Goal: Information Seeking & Learning: Learn about a topic

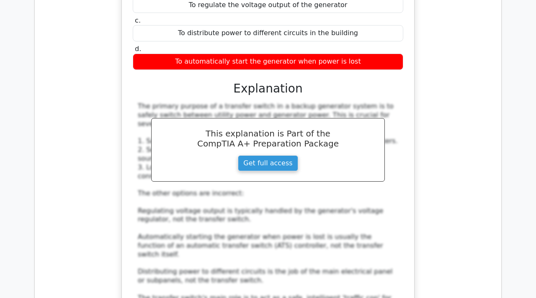
click at [263, 125] on div "What is the primary purpose of a transfer switch in a backup generator system? …" at bounding box center [267, 143] width 453 height 444
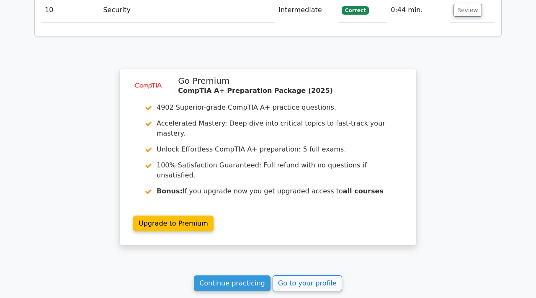
scroll to position [2967, 0]
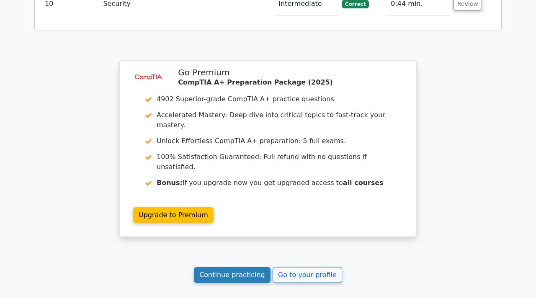
click at [237, 125] on link "Continue practicing" at bounding box center [232, 275] width 77 height 16
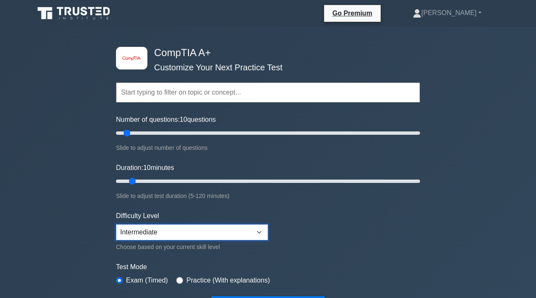
click at [245, 227] on select "Beginner Intermediate Expert" at bounding box center [192, 233] width 152 height 16
select select "expert"
click at [116, 225] on select "Beginner Intermediate Expert" at bounding box center [192, 233] width 152 height 16
click at [378, 239] on form "Topics Hardware Operating Systems Networking Security Troubleshooting Mobile De…" at bounding box center [268, 186] width 304 height 259
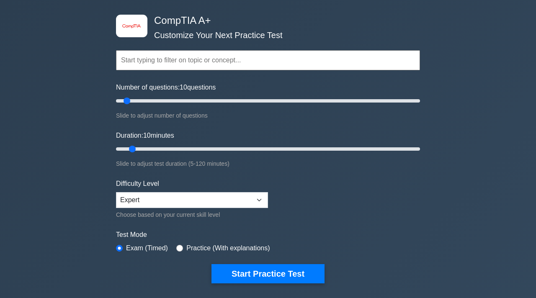
scroll to position [67, 0]
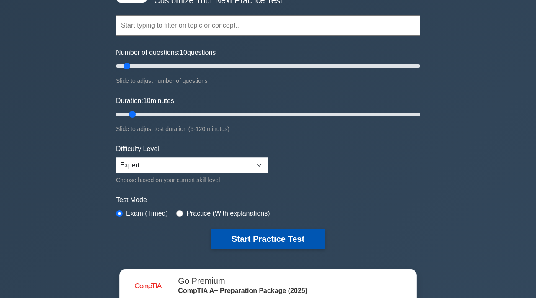
click at [297, 240] on button "Start Practice Test" at bounding box center [268, 239] width 113 height 19
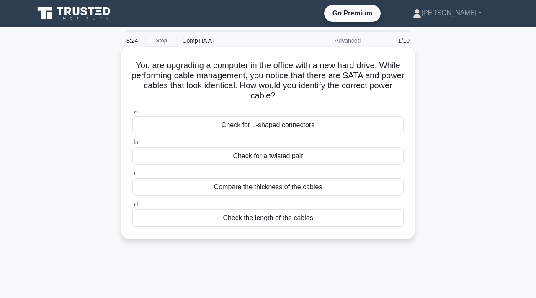
click at [287, 159] on div "Check for a twisted pair" at bounding box center [267, 156] width 271 height 18
click at [132, 145] on input "b. Check for a twisted pair" at bounding box center [132, 142] width 0 height 5
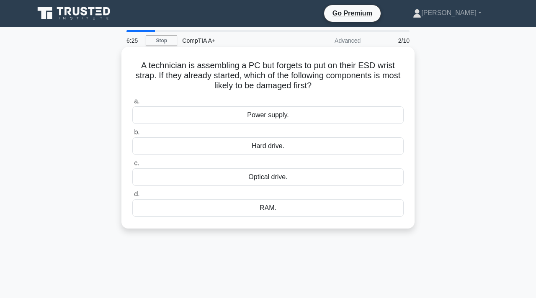
click at [268, 116] on div "Power supply." at bounding box center [267, 115] width 271 height 18
click at [132, 104] on input "a. Power supply." at bounding box center [132, 101] width 0 height 5
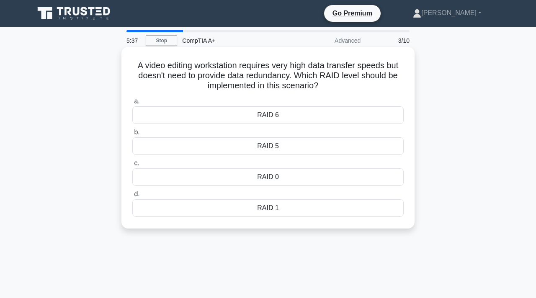
click at [268, 183] on div "RAID 0" at bounding box center [267, 177] width 271 height 18
click at [132, 166] on input "c. RAID 0" at bounding box center [132, 163] width 0 height 5
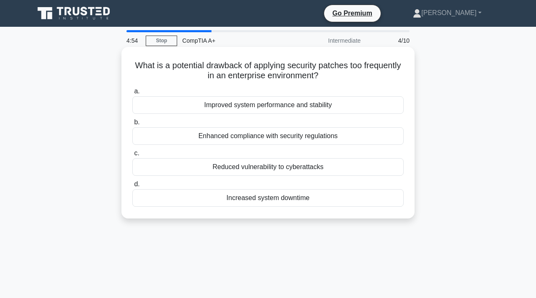
click at [255, 169] on div "Reduced vulnerability to cyberattacks" at bounding box center [267, 167] width 271 height 18
click at [132, 156] on input "c. Reduced vulnerability to cyberattacks" at bounding box center [132, 153] width 0 height 5
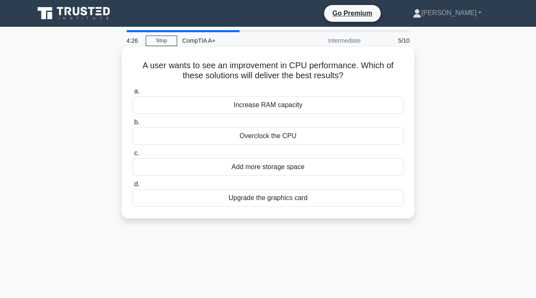
click at [286, 105] on div "Increase RAM capacity" at bounding box center [267, 105] width 271 height 18
click at [132, 94] on input "a. Increase RAM capacity" at bounding box center [132, 91] width 0 height 5
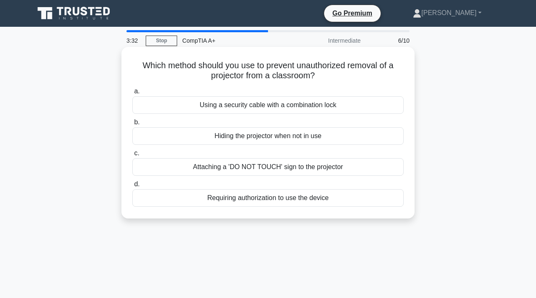
click at [276, 133] on div "Hiding the projector when not in use" at bounding box center [267, 136] width 271 height 18
click at [132, 125] on input "b. Hiding the projector when not in use" at bounding box center [132, 122] width 0 height 5
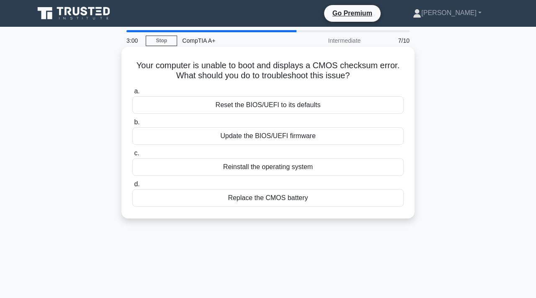
click at [264, 137] on div "Update the BIOS/UEFI firmware" at bounding box center [267, 136] width 271 height 18
click at [132, 125] on input "b. Update the BIOS/UEFI firmware" at bounding box center [132, 122] width 0 height 5
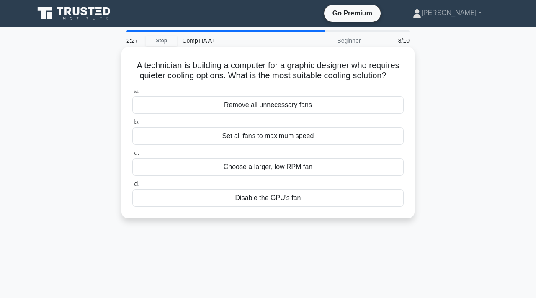
click at [249, 139] on div "Set all fans to maximum speed" at bounding box center [267, 136] width 271 height 18
click at [132, 125] on input "b. Set all fans to maximum speed" at bounding box center [132, 122] width 0 height 5
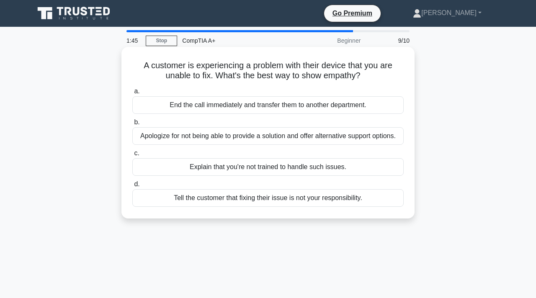
click at [284, 140] on div "Apologize for not being able to provide a solution and offer alternative suppor…" at bounding box center [267, 136] width 271 height 18
click at [132, 125] on input "b. Apologize for not being able to provide a solution and offer alternative sup…" at bounding box center [132, 122] width 0 height 5
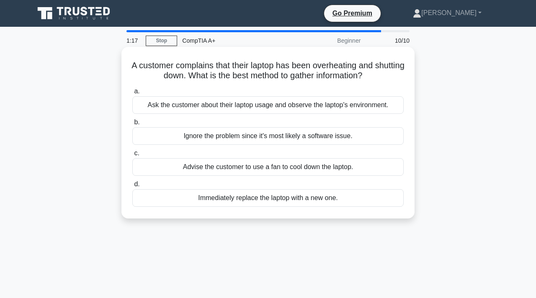
click at [335, 106] on div "Ask the customer about their laptop usage and observe the laptop's environment." at bounding box center [267, 105] width 271 height 18
click at [132, 94] on input "a. Ask the customer about their laptop usage and observe the laptop's environme…" at bounding box center [132, 91] width 0 height 5
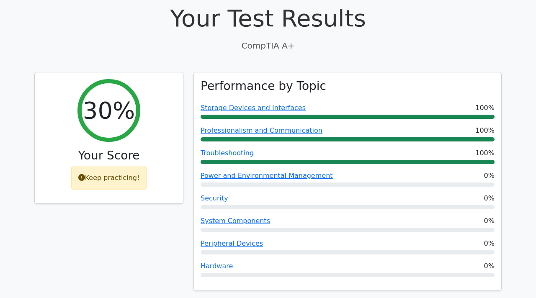
scroll to position [235, 0]
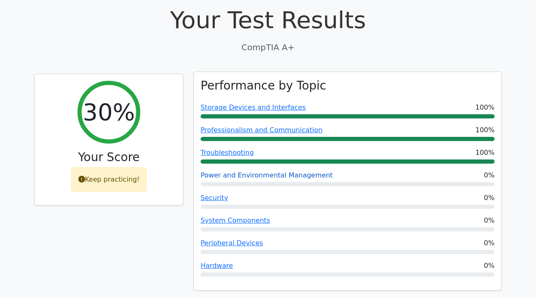
click at [278, 171] on link "Power and Environmental Management" at bounding box center [267, 175] width 132 height 8
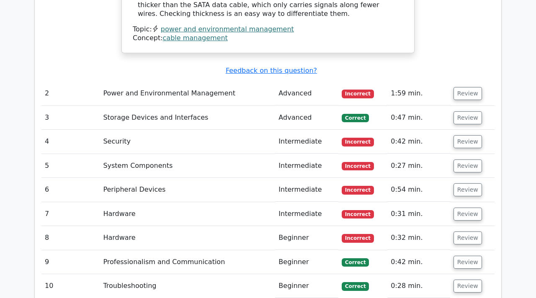
scroll to position [938, 0]
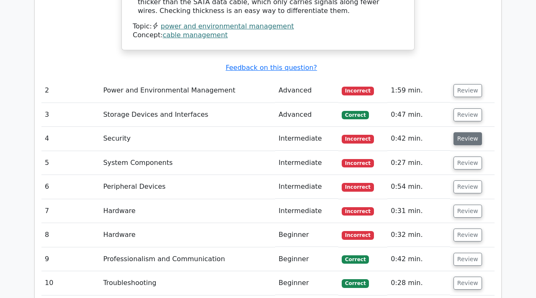
click at [466, 132] on button "Review" at bounding box center [468, 138] width 28 height 13
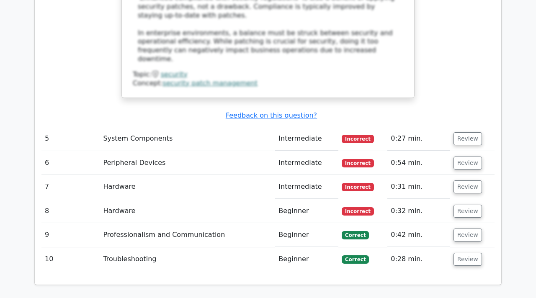
scroll to position [1474, 0]
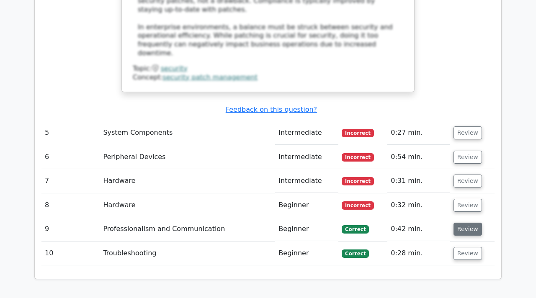
click at [471, 223] on button "Review" at bounding box center [468, 229] width 28 height 13
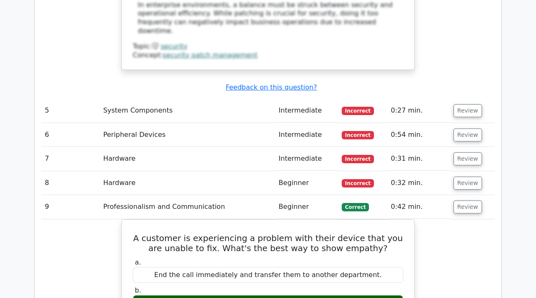
scroll to position [1491, 0]
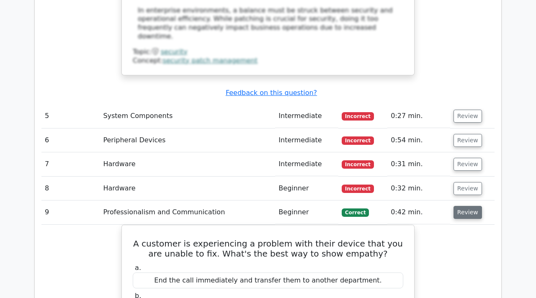
click at [460, 206] on button "Review" at bounding box center [468, 212] width 28 height 13
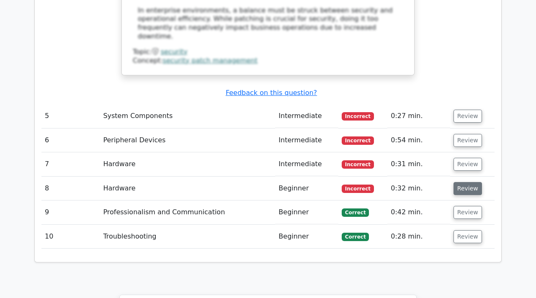
click at [465, 182] on button "Review" at bounding box center [468, 188] width 28 height 13
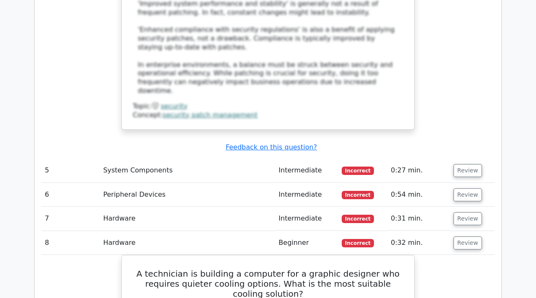
scroll to position [1424, 0]
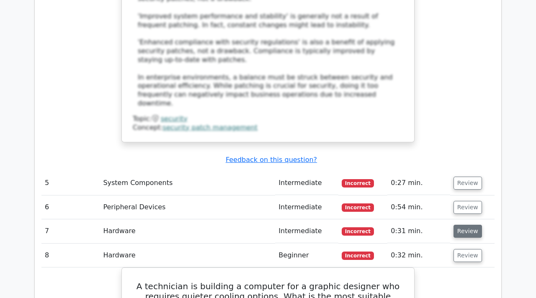
click at [463, 225] on button "Review" at bounding box center [468, 231] width 28 height 13
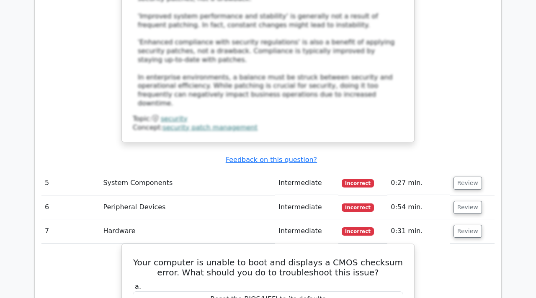
scroll to position [1407, 0]
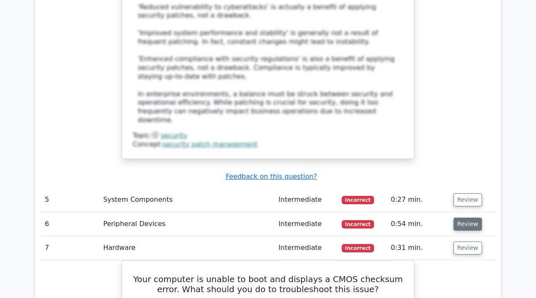
click at [466, 218] on button "Review" at bounding box center [468, 224] width 28 height 13
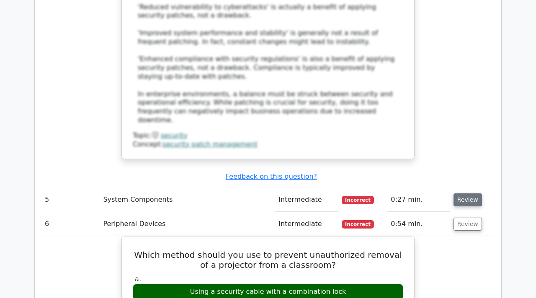
click at [462, 194] on button "Review" at bounding box center [468, 200] width 28 height 13
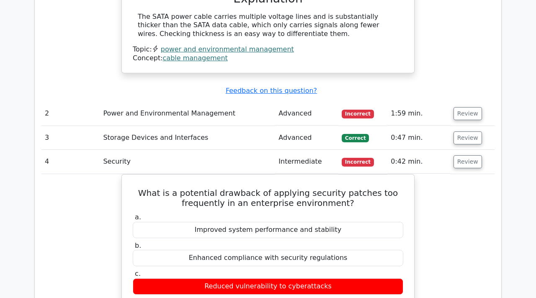
scroll to position [905, 0]
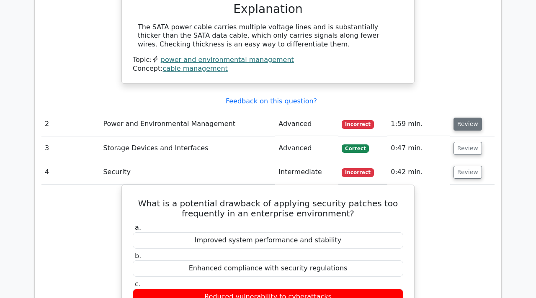
click at [471, 118] on button "Review" at bounding box center [468, 124] width 28 height 13
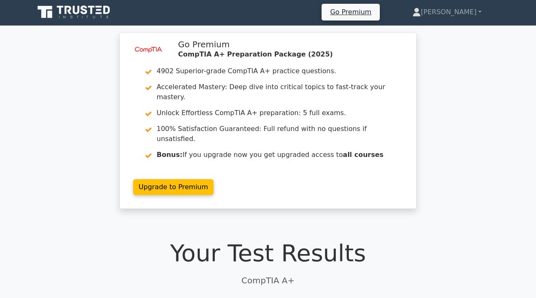
scroll to position [0, 0]
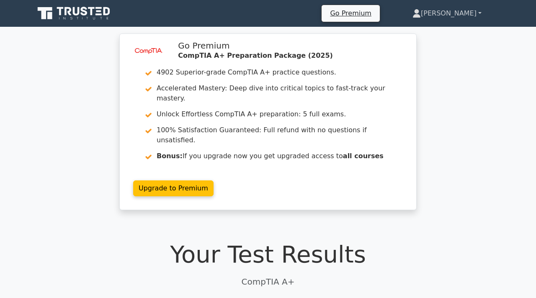
click at [468, 15] on link "[PERSON_NAME]" at bounding box center [446, 13] width 109 height 17
click at [447, 120] on div "image/svg+xml Go Premium CompTIA A+ Preparation Package (2025) 4902 Superior-gr…" at bounding box center [268, 127] width 536 height 187
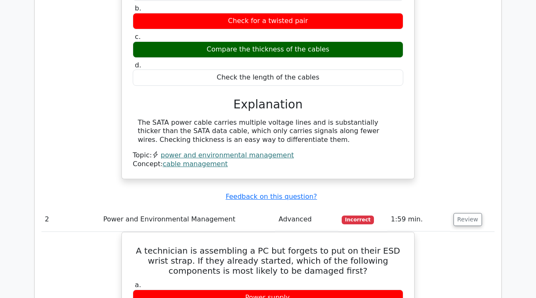
scroll to position [809, 0]
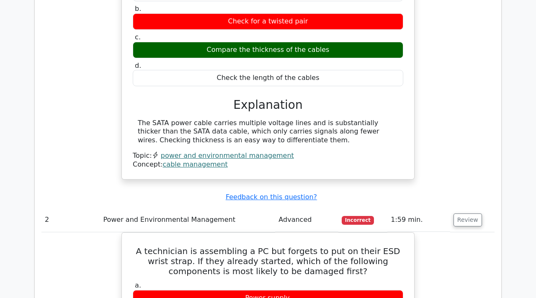
click at [483, 134] on div "You are upgrading a computer in the office with a new hard drive. While perform…" at bounding box center [267, 53] width 453 height 272
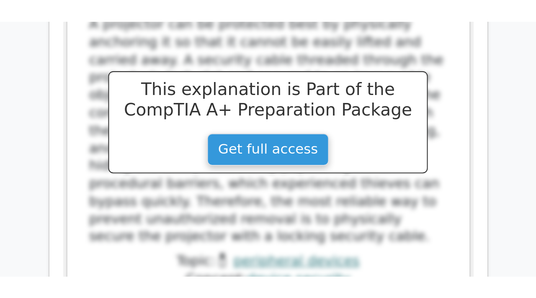
scroll to position [2973, 0]
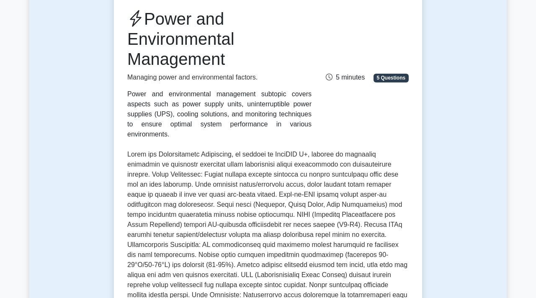
scroll to position [101, 0]
